Goal: Contribute content

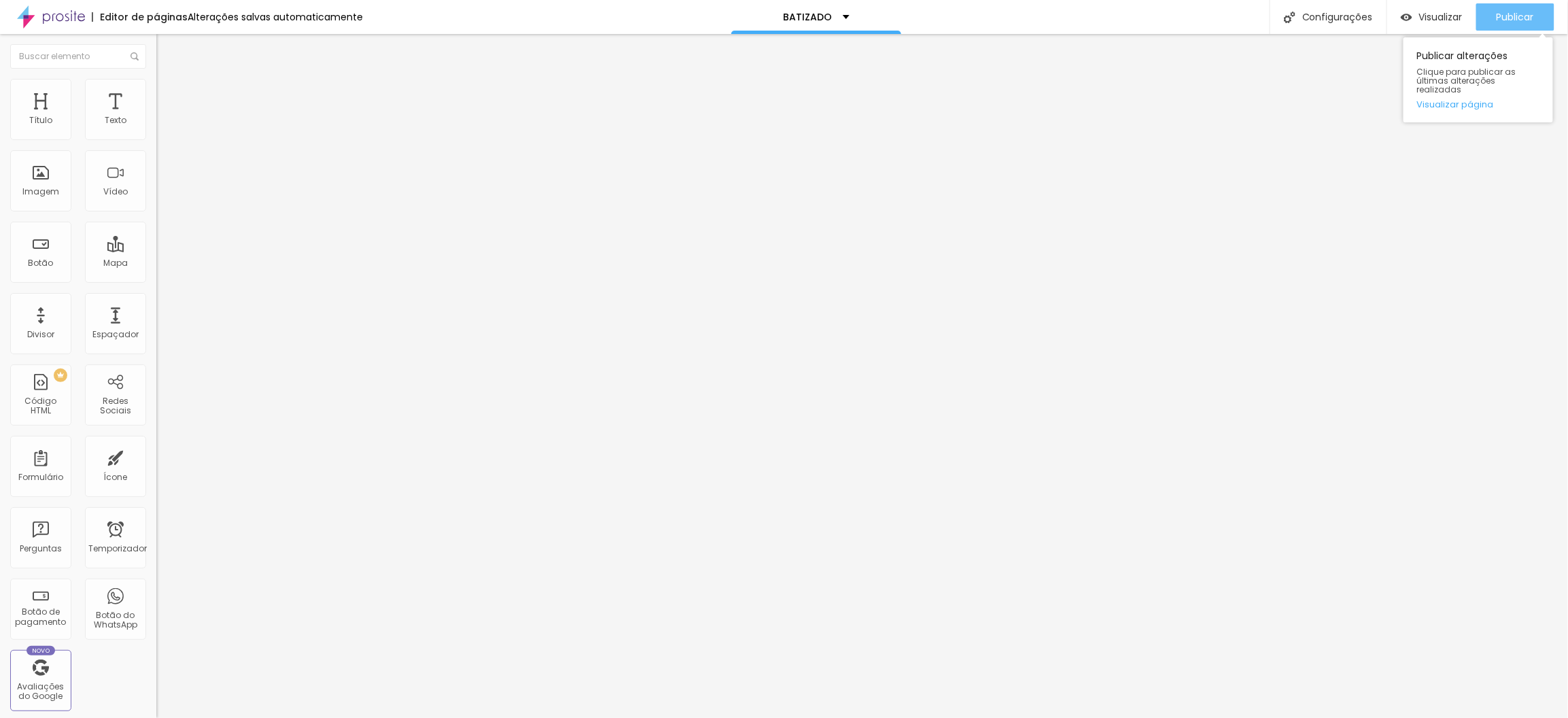
click at [1505, 22] on font "Publicar" at bounding box center [1515, 17] width 38 height 13
click at [1515, 20] on font "Publicar" at bounding box center [1515, 17] width 38 height 13
click at [1434, 24] on div "Visualizar" at bounding box center [1432, 17] width 62 height 28
click at [1500, 10] on font "Publicar" at bounding box center [1515, 17] width 38 height 13
click at [1514, 10] on font "Publicar" at bounding box center [1515, 17] width 38 height 13
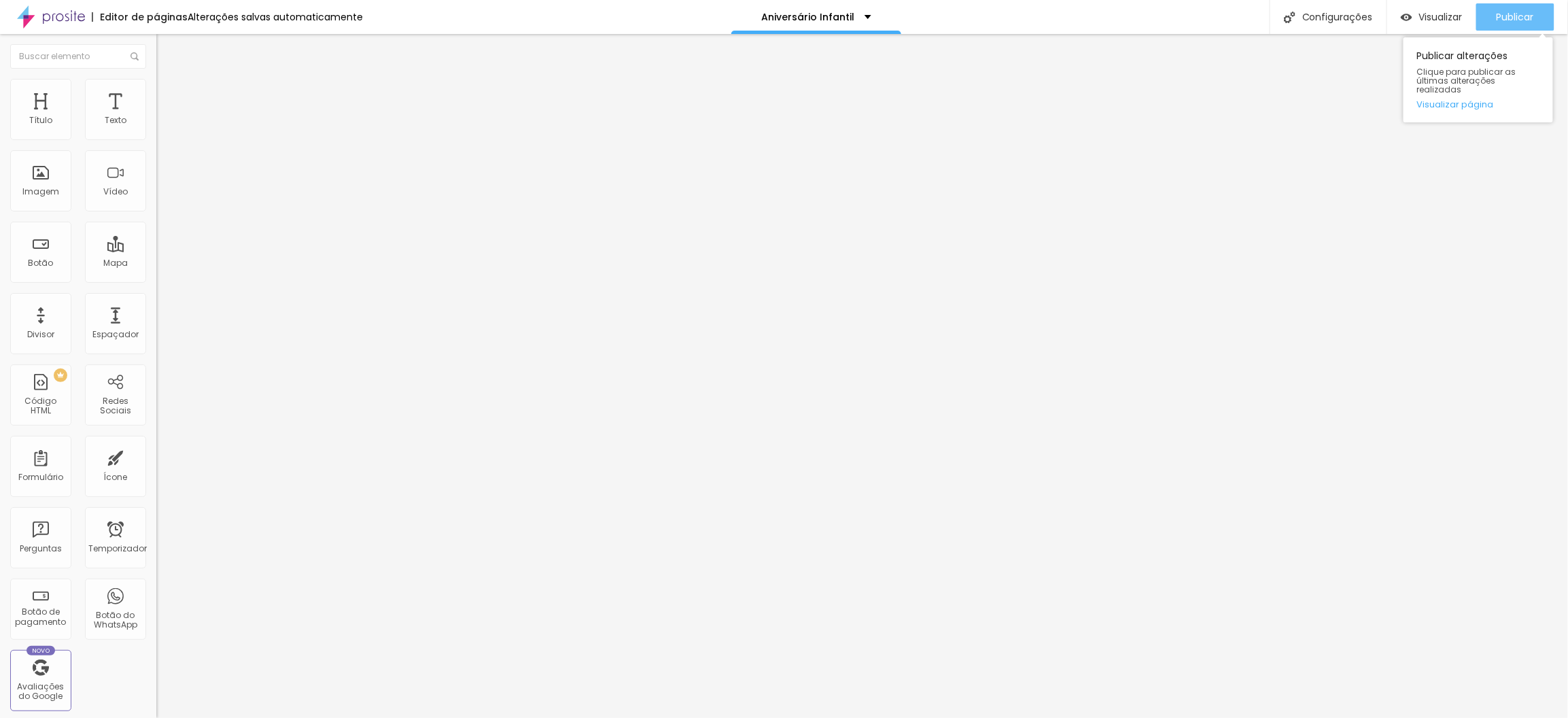
click at [1510, 17] on font "Publicar" at bounding box center [1515, 17] width 38 height 13
click at [1493, 24] on button "Publicar" at bounding box center [1515, 17] width 78 height 28
click at [1495, 18] on button "Publicar" at bounding box center [1515, 17] width 78 height 28
click at [1530, 2] on div "Publicar Publicar alterações Clique para publicar as últimas alterações realiza…" at bounding box center [1515, 17] width 78 height 34
click at [1519, 10] on font "Publicar" at bounding box center [1515, 17] width 38 height 13
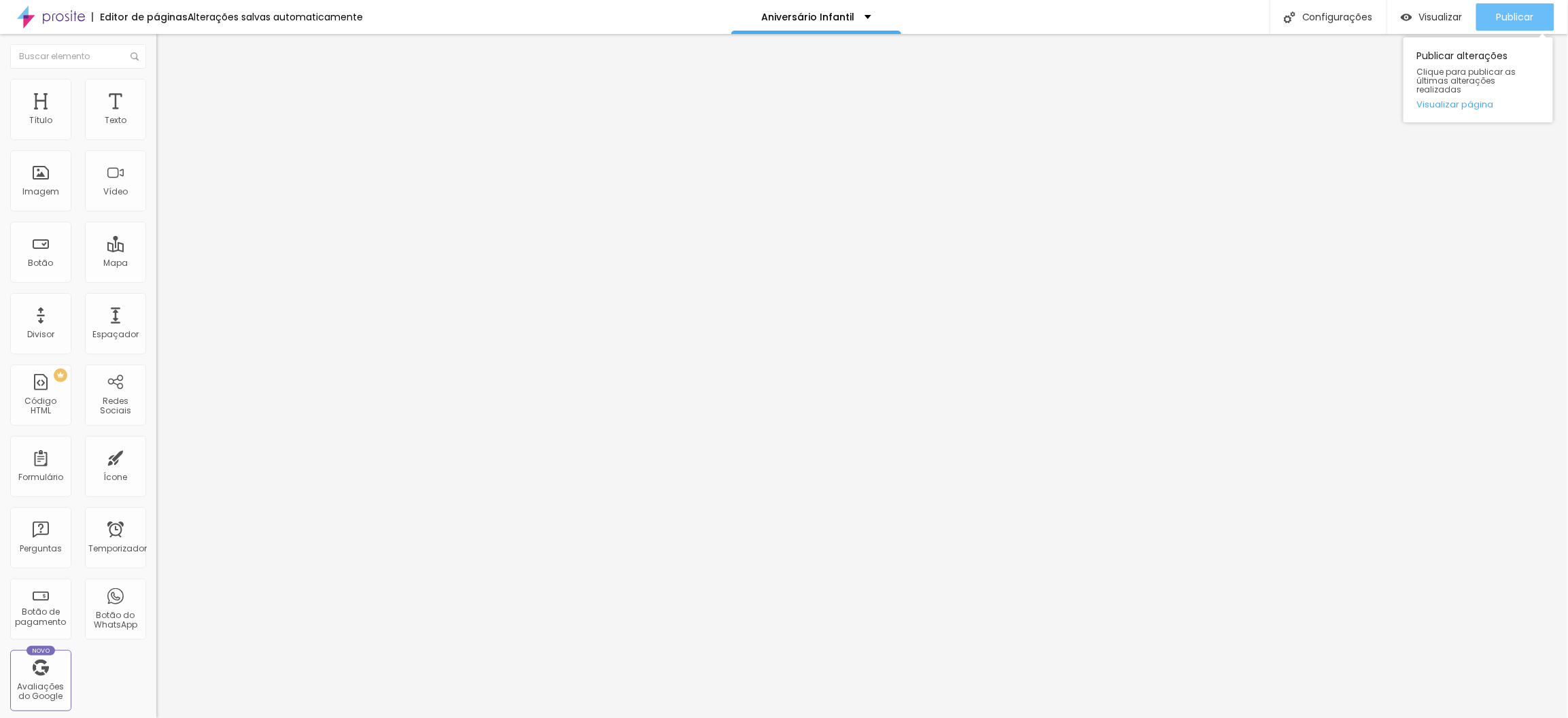
click at [1501, 4] on div "Publicar" at bounding box center [1515, 17] width 38 height 28
click at [1504, 13] on font "Publicar" at bounding box center [1515, 17] width 38 height 13
